Goal: Check status: Check status

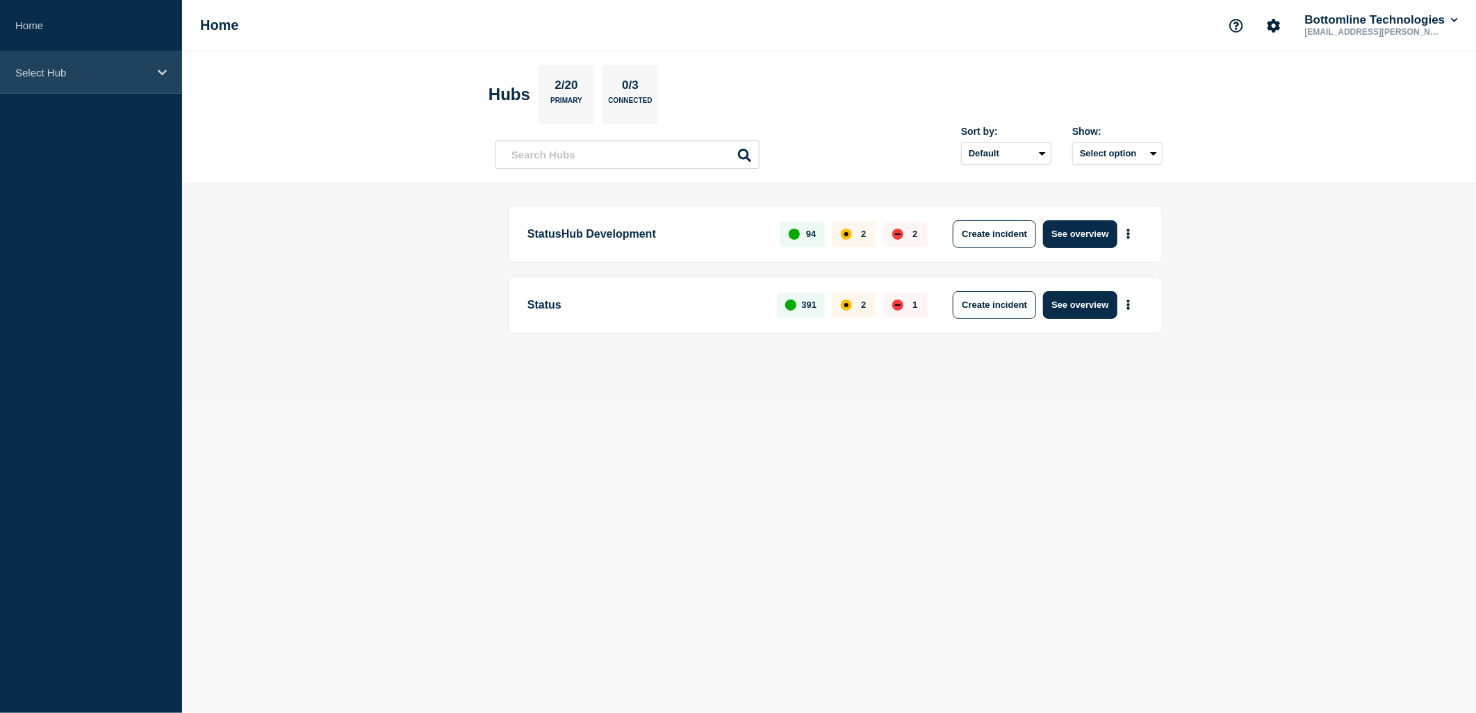
drag, startPoint x: 68, startPoint y: 63, endPoint x: 74, endPoint y: 68, distance: 7.9
click at [70, 64] on div "Select Hub" at bounding box center [91, 72] width 182 height 42
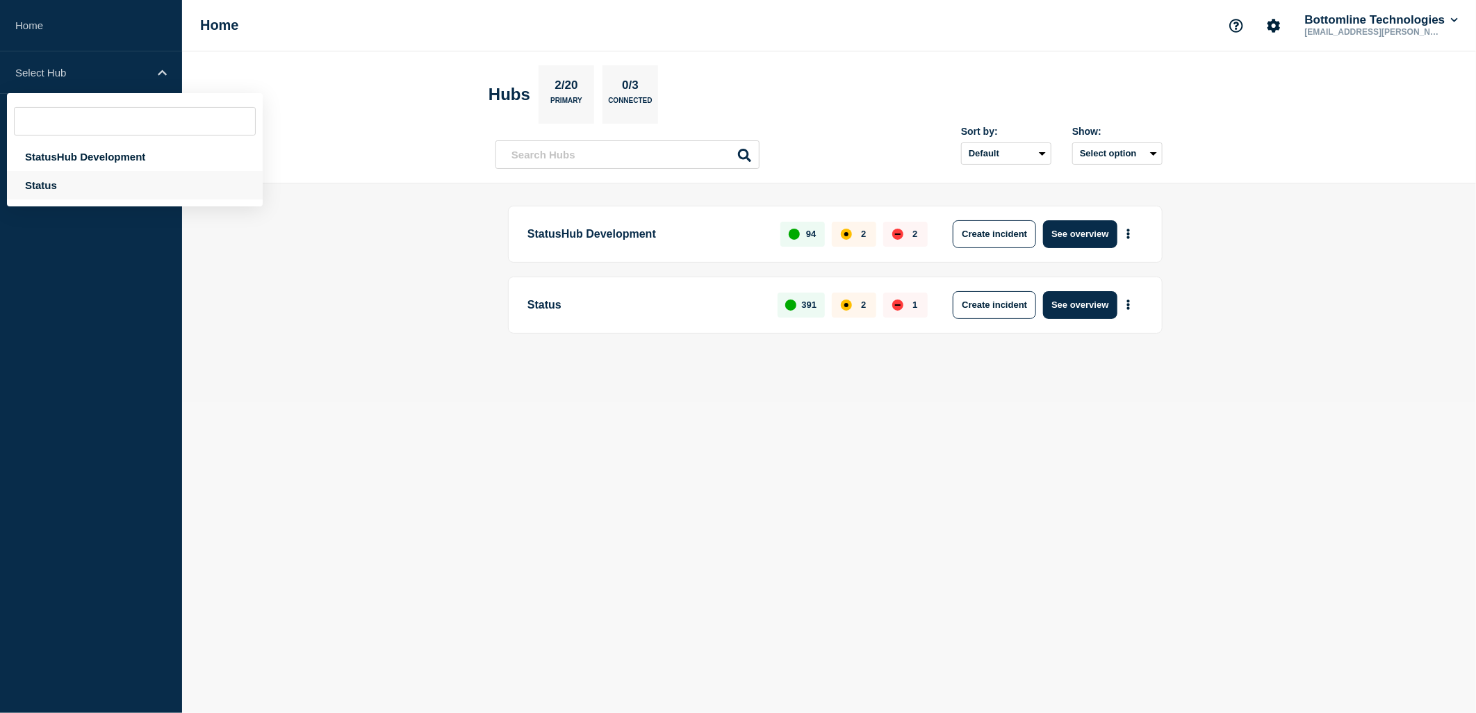
click at [24, 190] on div "Status" at bounding box center [135, 185] width 256 height 28
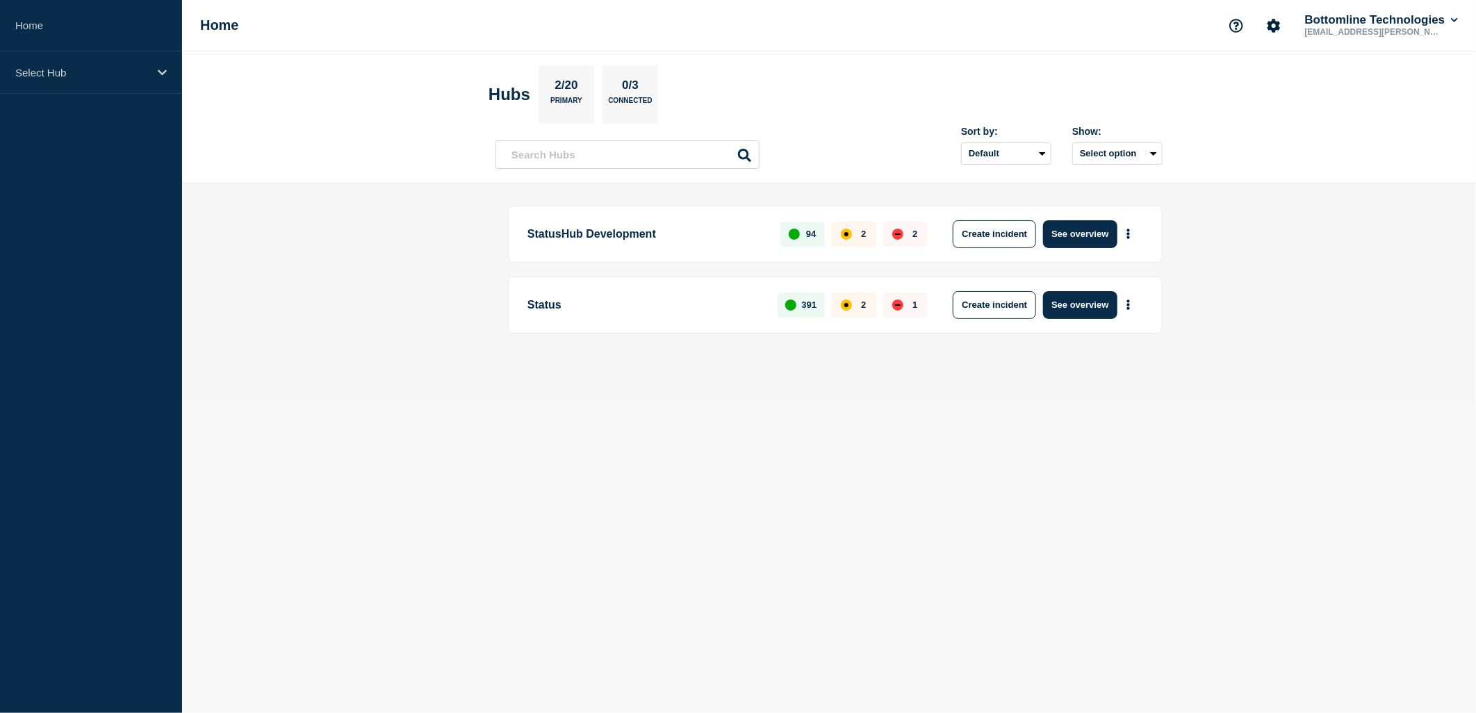
click at [539, 306] on p "Status" at bounding box center [644, 305] width 234 height 28
click at [85, 69] on p "Select Hub" at bounding box center [81, 73] width 133 height 12
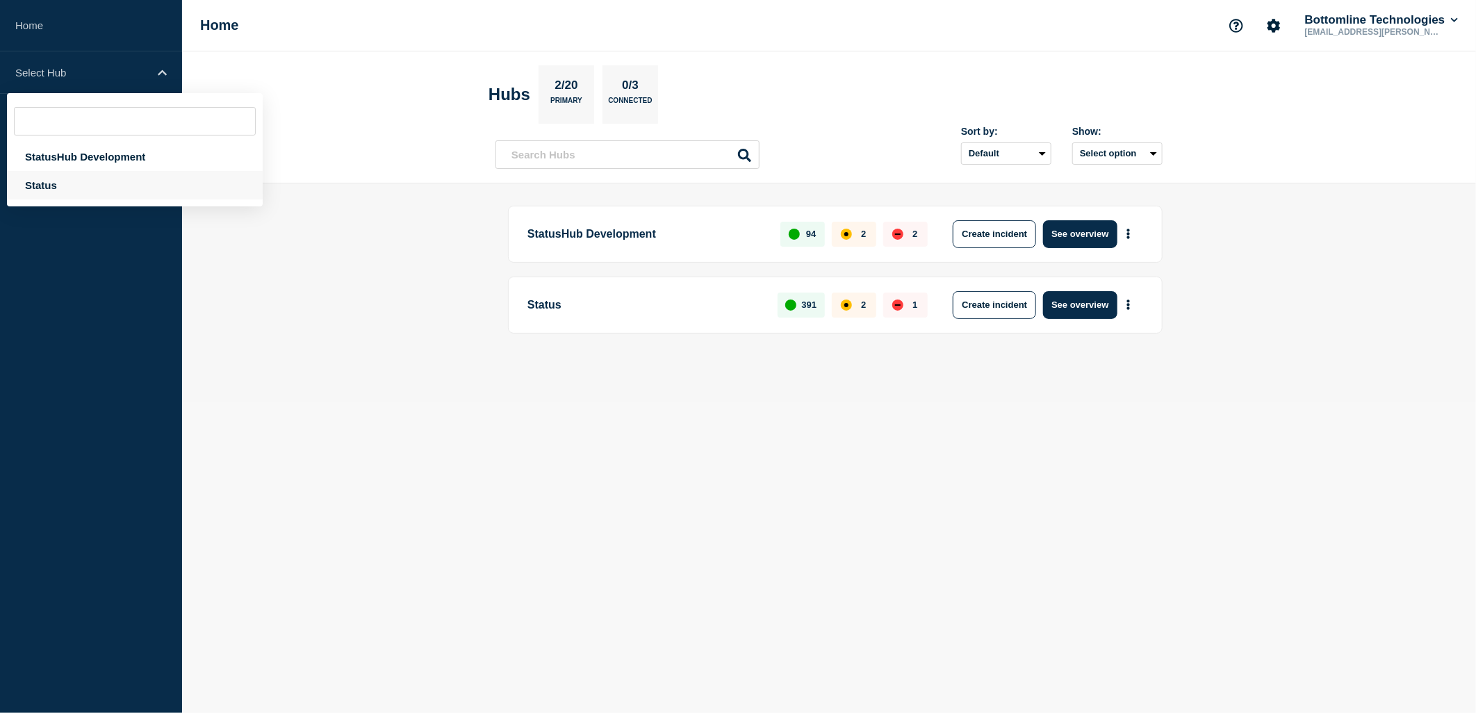
click at [65, 179] on div "Status" at bounding box center [135, 185] width 256 height 28
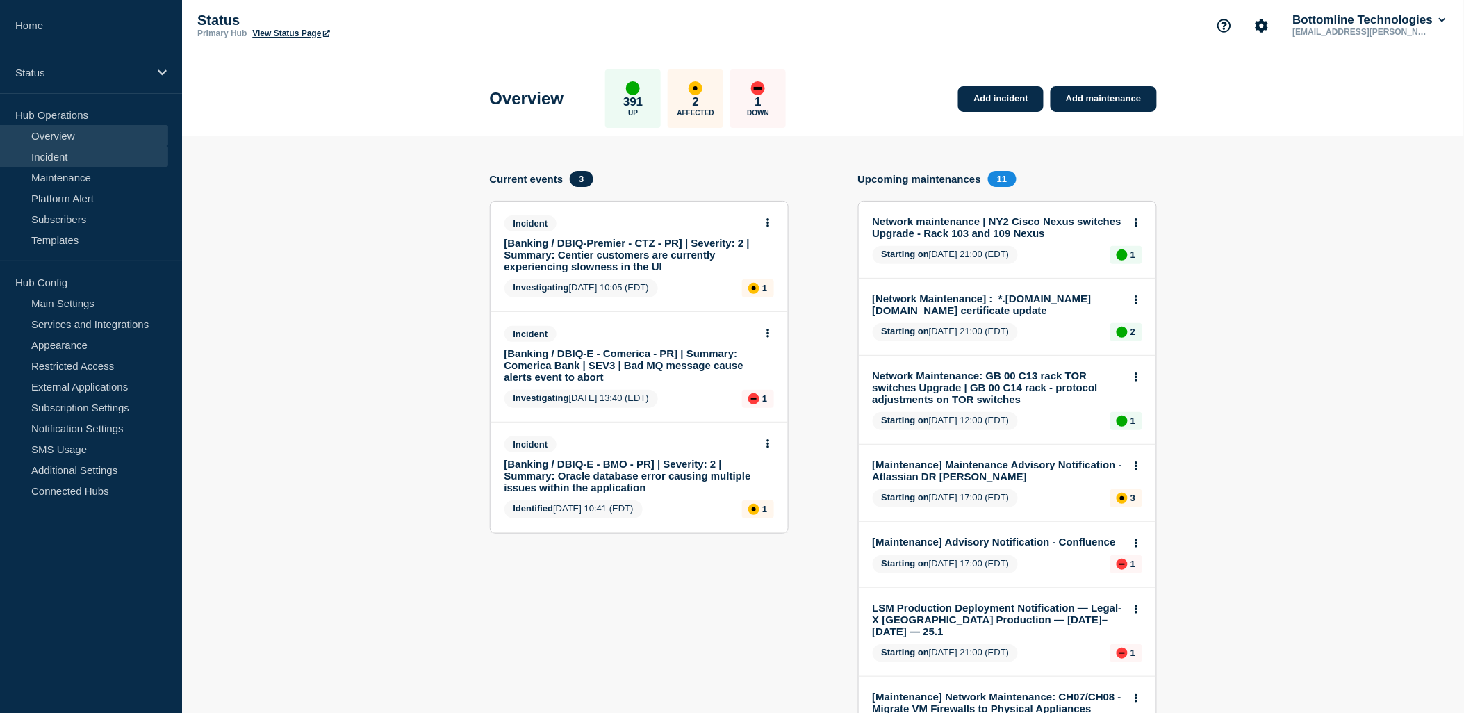
click at [68, 155] on link "Incident" at bounding box center [84, 156] width 168 height 21
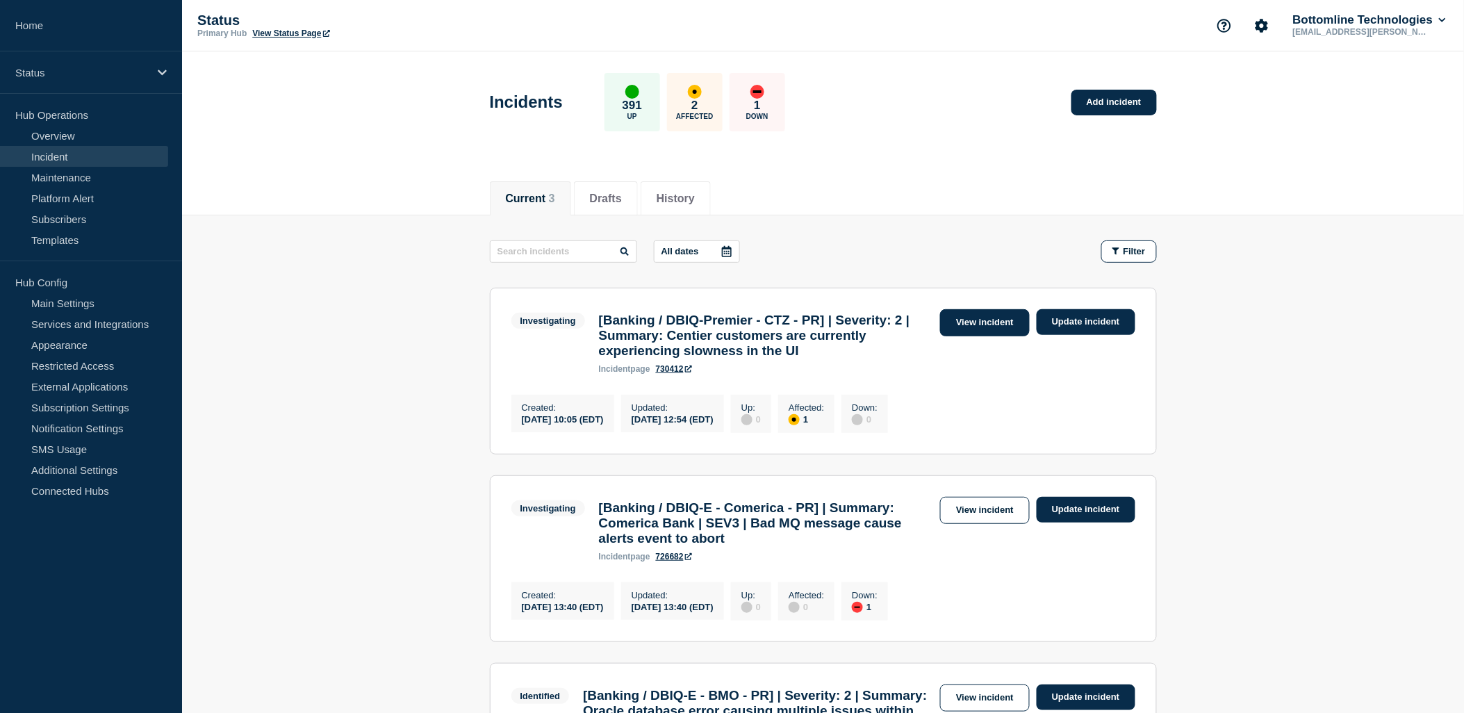
click at [970, 325] on link "View incident" at bounding box center [985, 322] width 90 height 27
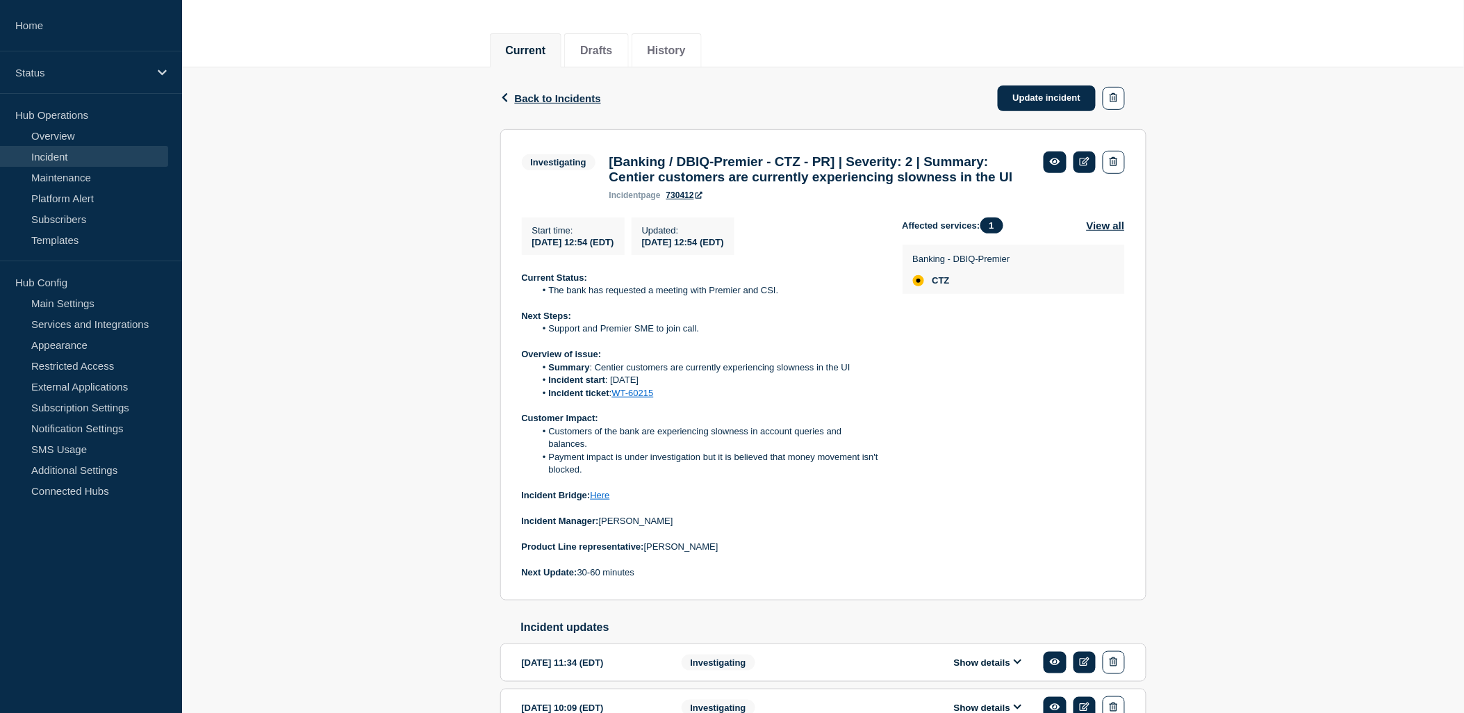
scroll to position [300, 0]
